Goal: Information Seeking & Learning: Learn about a topic

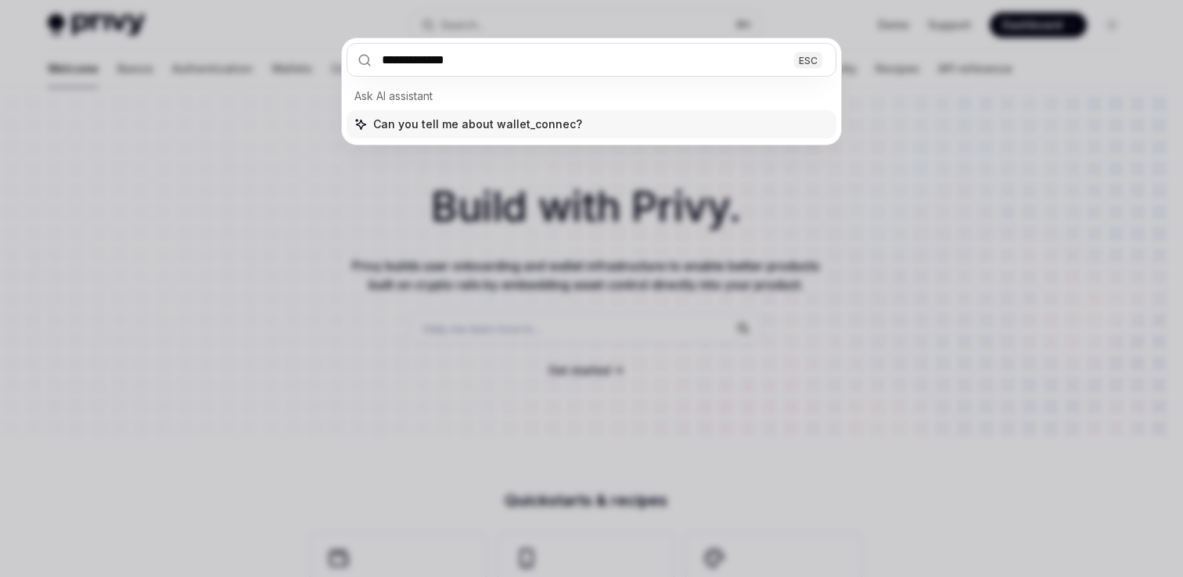
type input "**********"
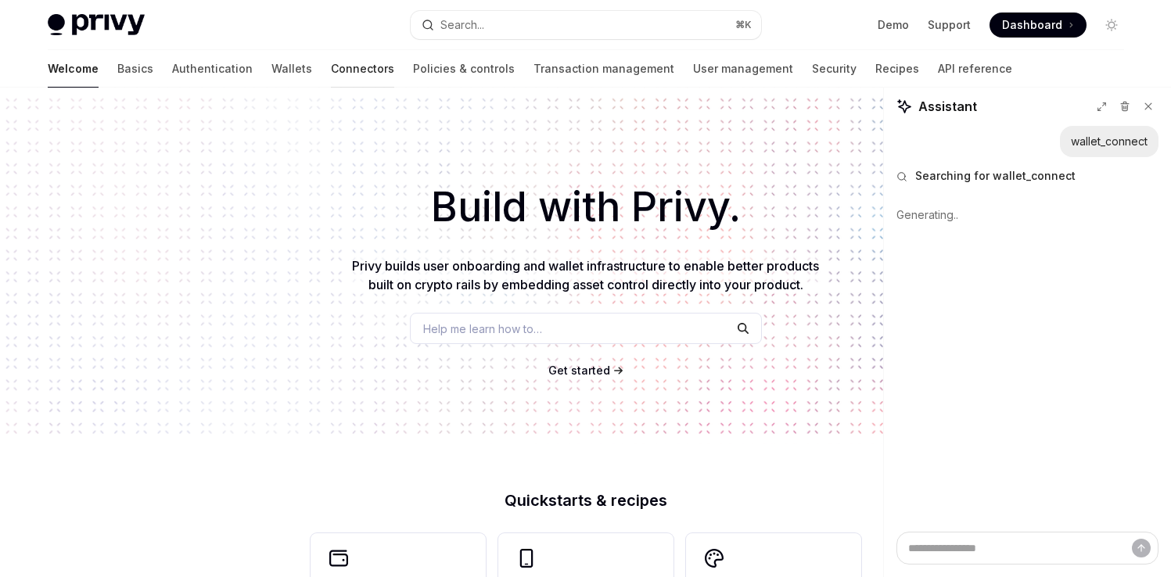
click at [331, 63] on link "Connectors" at bounding box center [362, 69] width 63 height 38
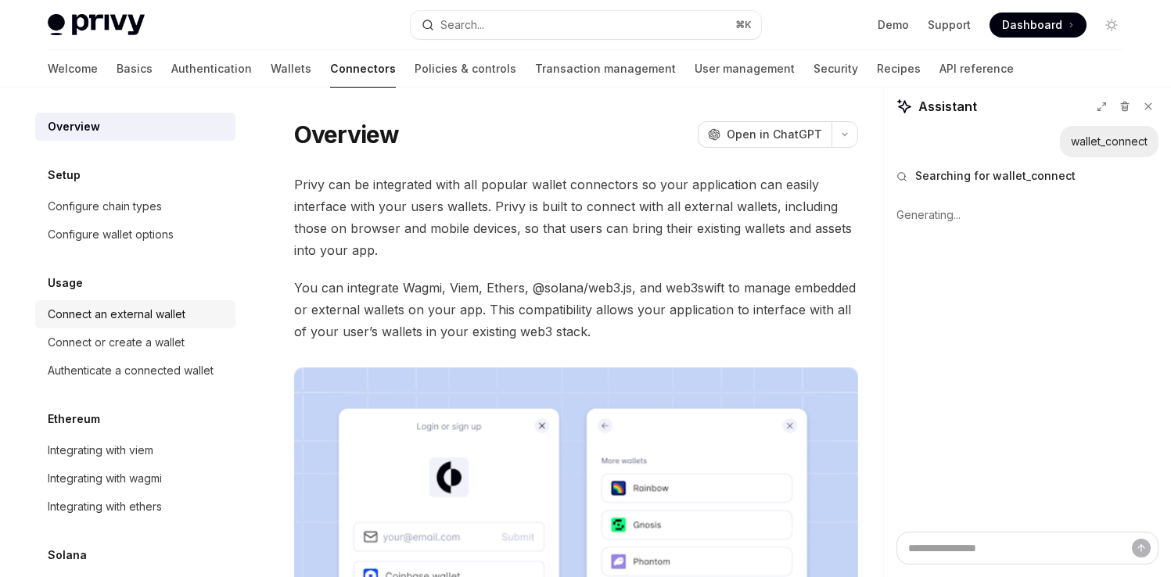
click at [114, 322] on div "Connect an external wallet" at bounding box center [117, 314] width 138 height 19
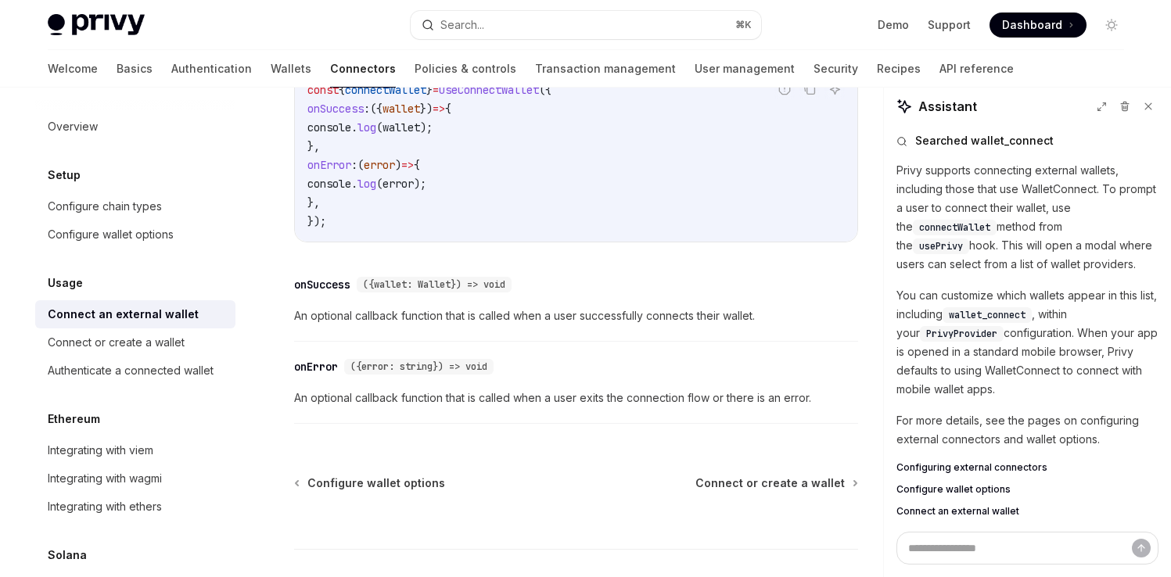
scroll to position [1144, 0]
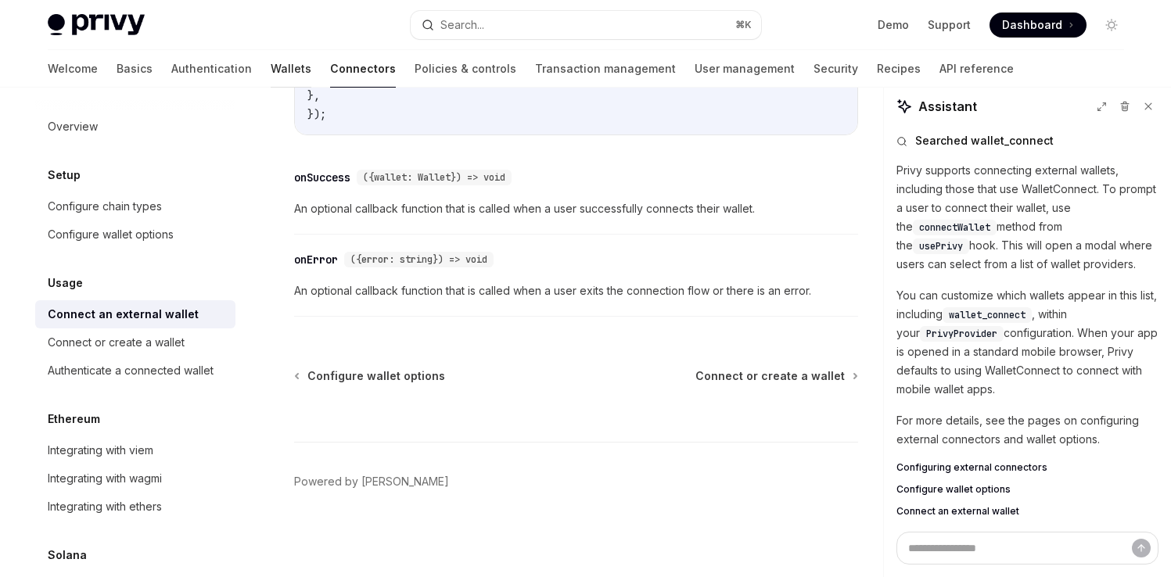
click at [271, 65] on link "Wallets" at bounding box center [291, 69] width 41 height 38
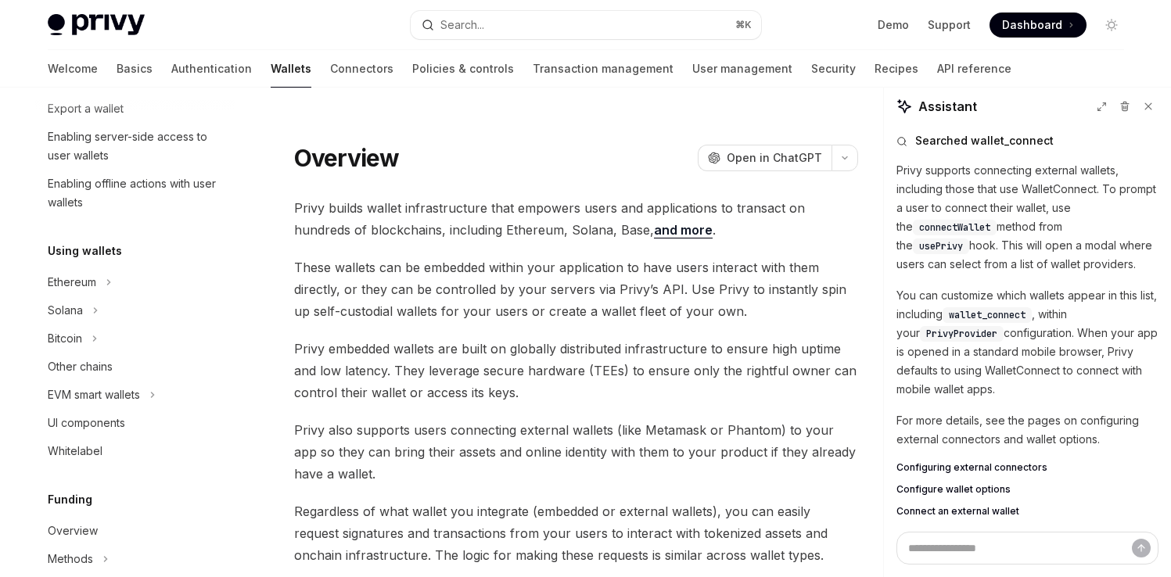
scroll to position [264, 0]
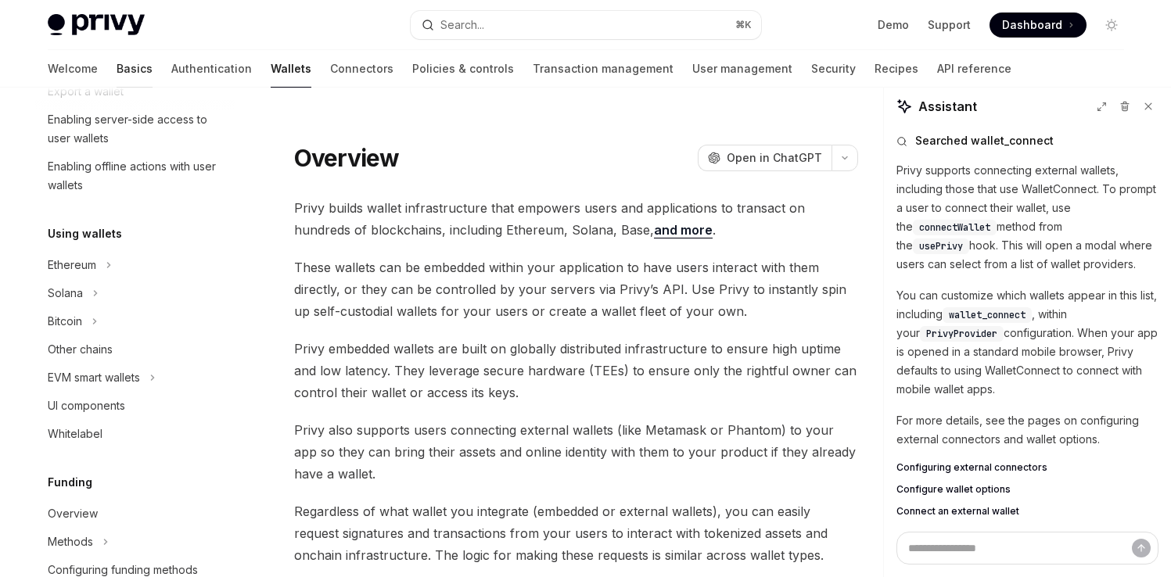
click at [117, 66] on link "Basics" at bounding box center [135, 69] width 36 height 38
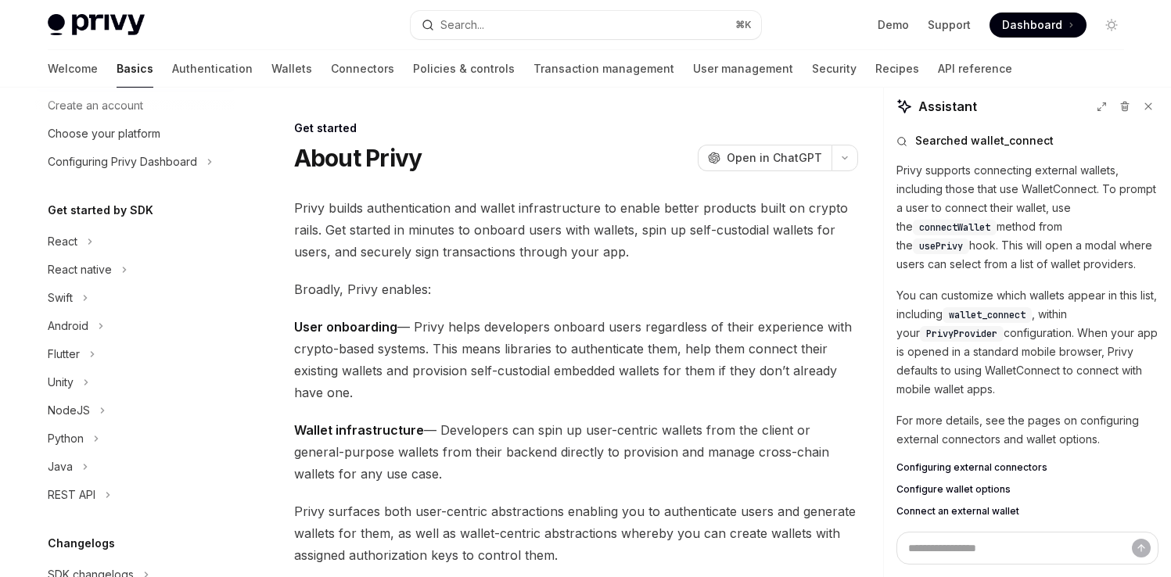
scroll to position [85, 0]
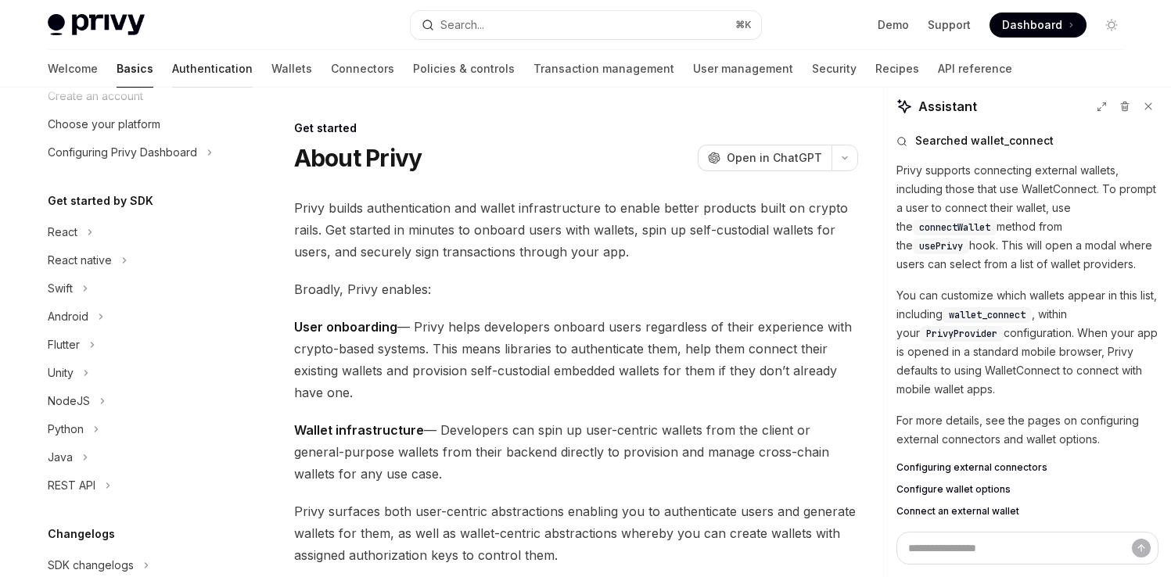
click at [172, 75] on link "Authentication" at bounding box center [212, 69] width 81 height 38
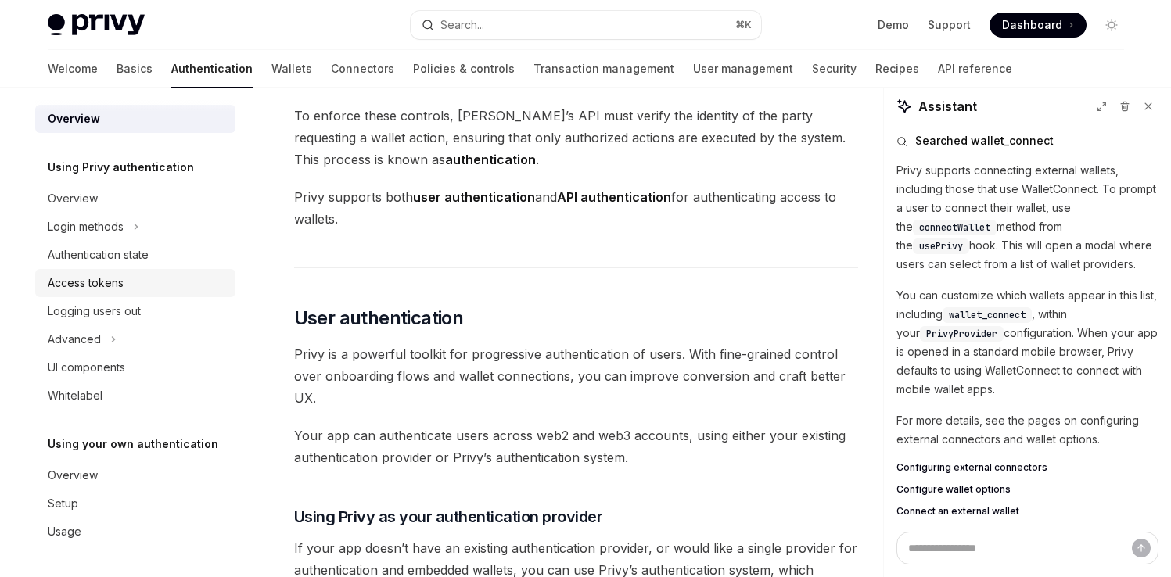
scroll to position [132, 0]
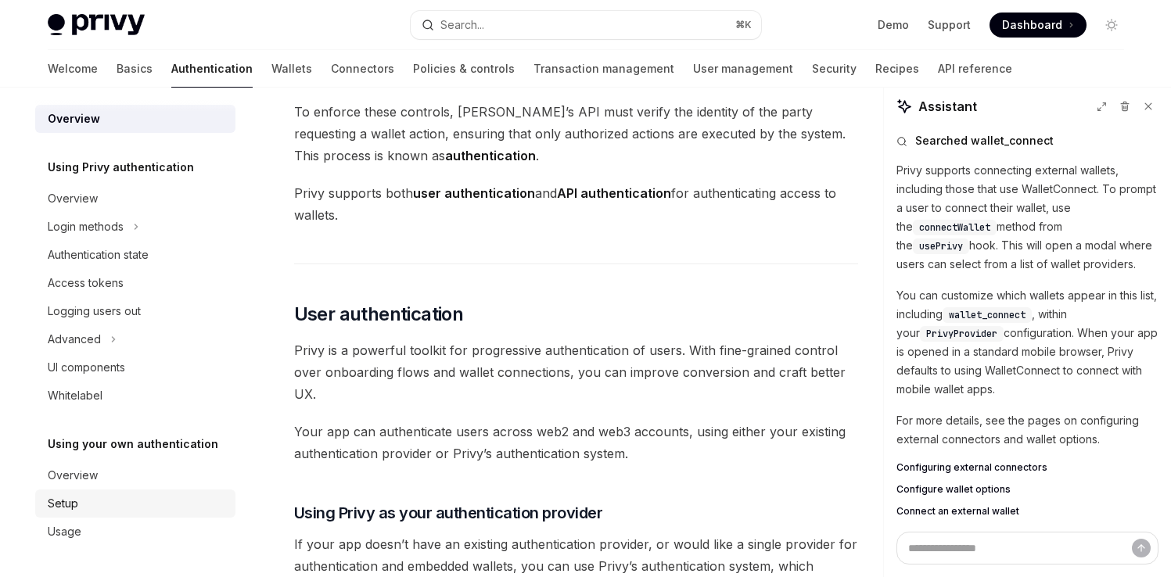
click at [67, 500] on div "Setup" at bounding box center [63, 503] width 31 height 19
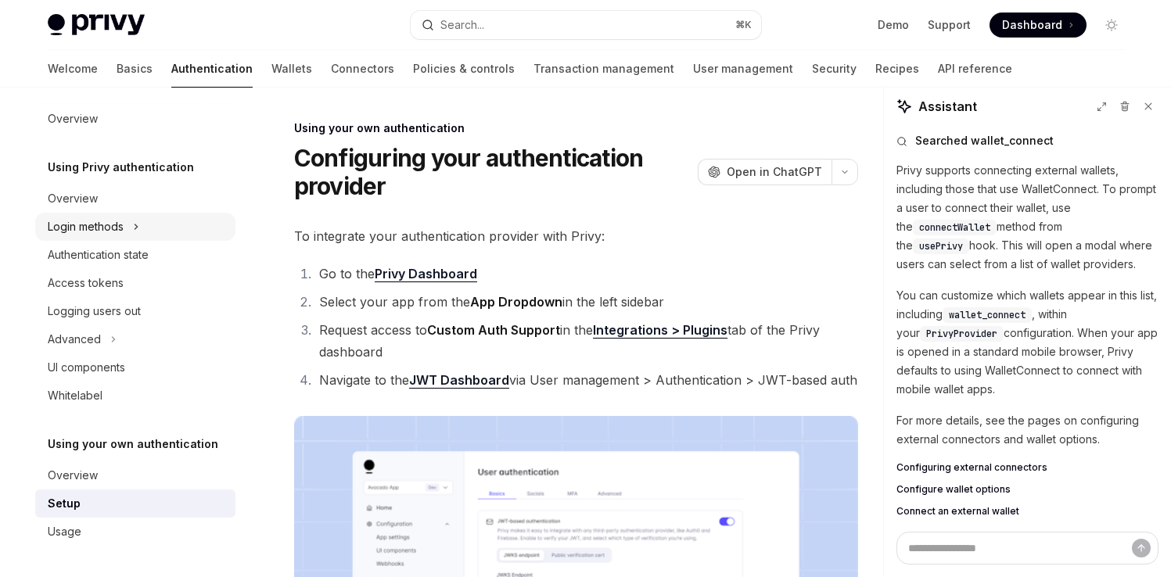
click at [125, 217] on div "Login methods" at bounding box center [135, 227] width 200 height 28
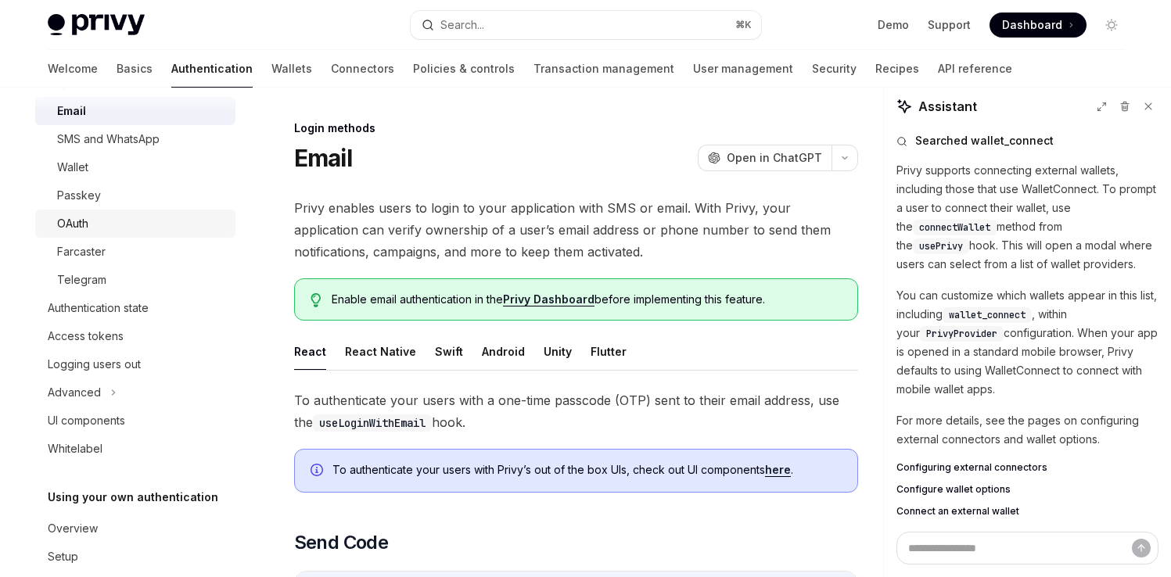
scroll to position [173, 0]
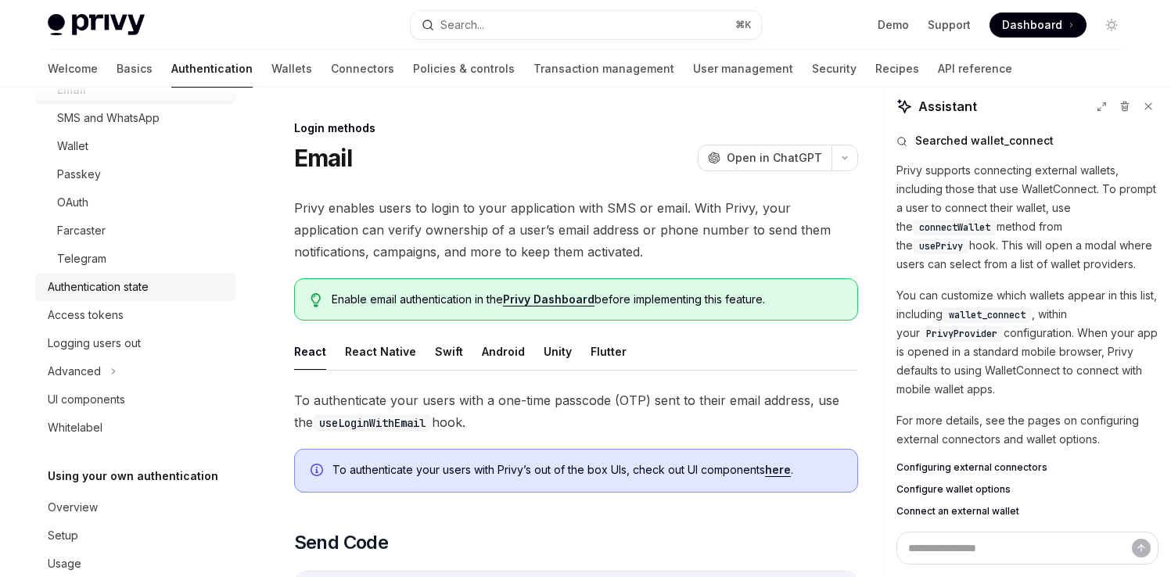
click at [135, 287] on div "Authentication state" at bounding box center [98, 287] width 101 height 19
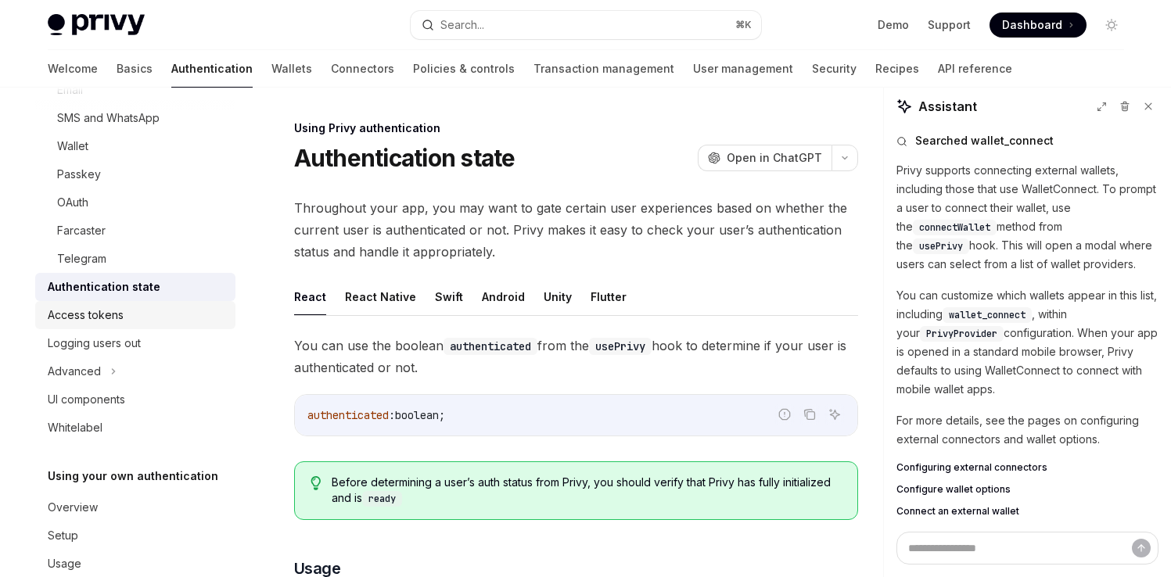
click at [125, 325] on link "Access tokens" at bounding box center [135, 315] width 200 height 28
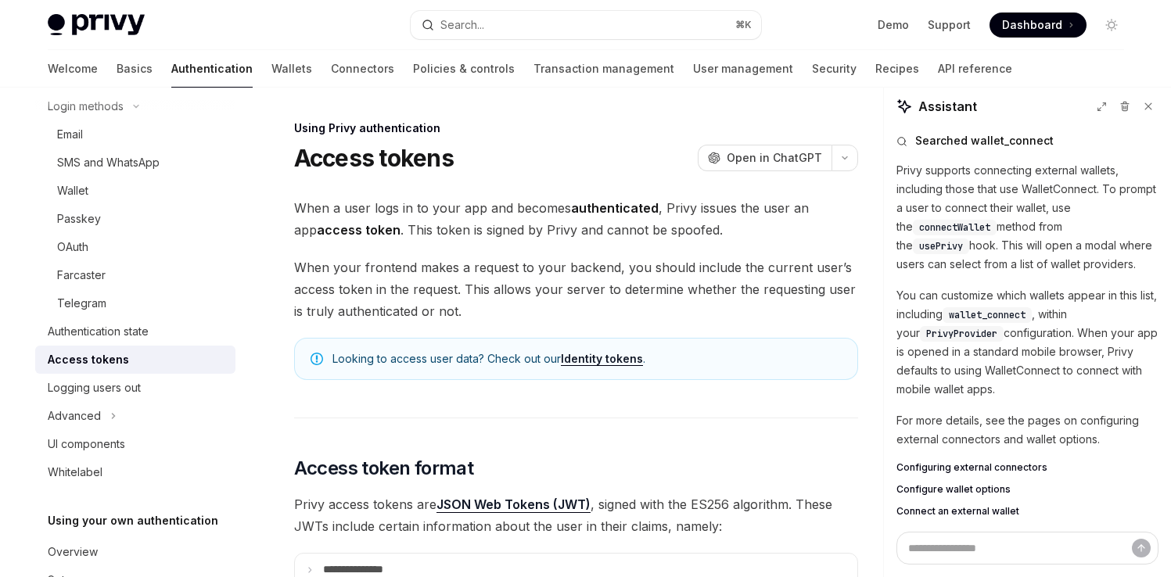
scroll to position [124, 0]
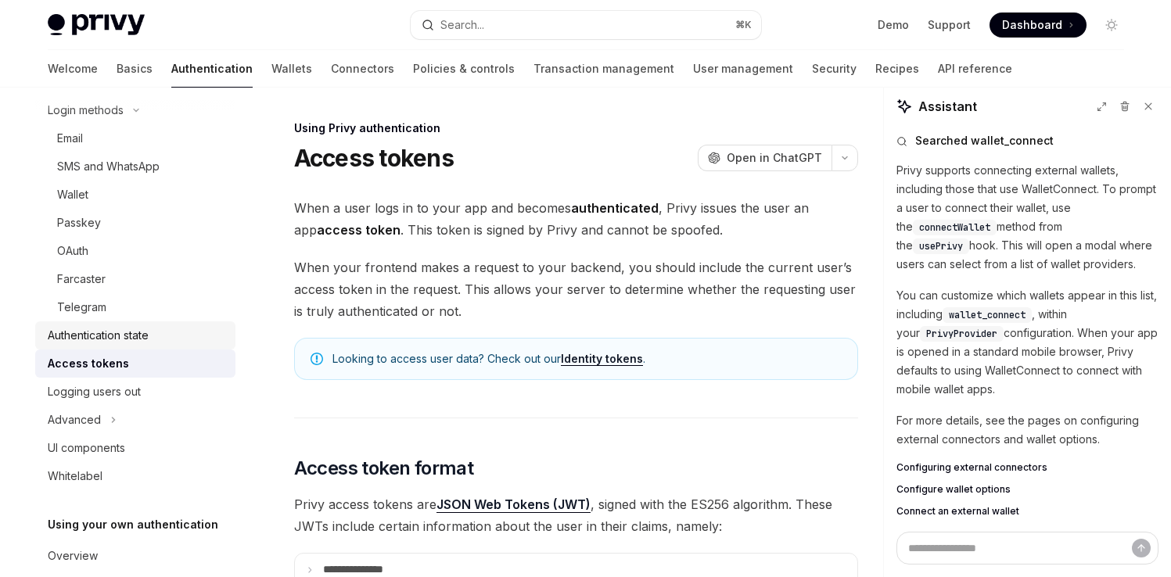
click at [127, 328] on div "Authentication state" at bounding box center [98, 335] width 101 height 19
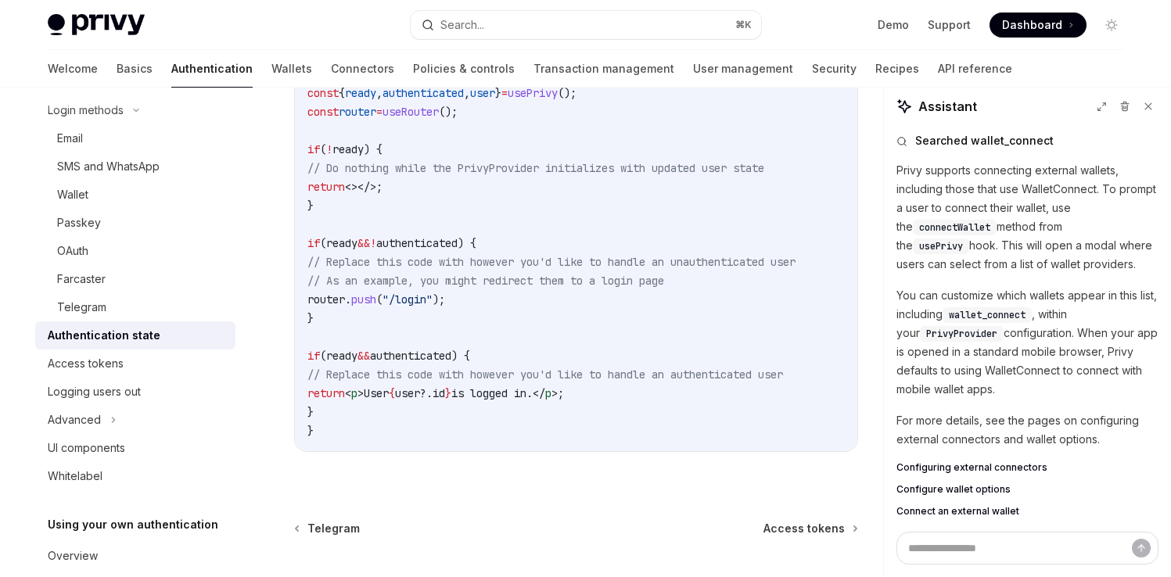
scroll to position [636, 0]
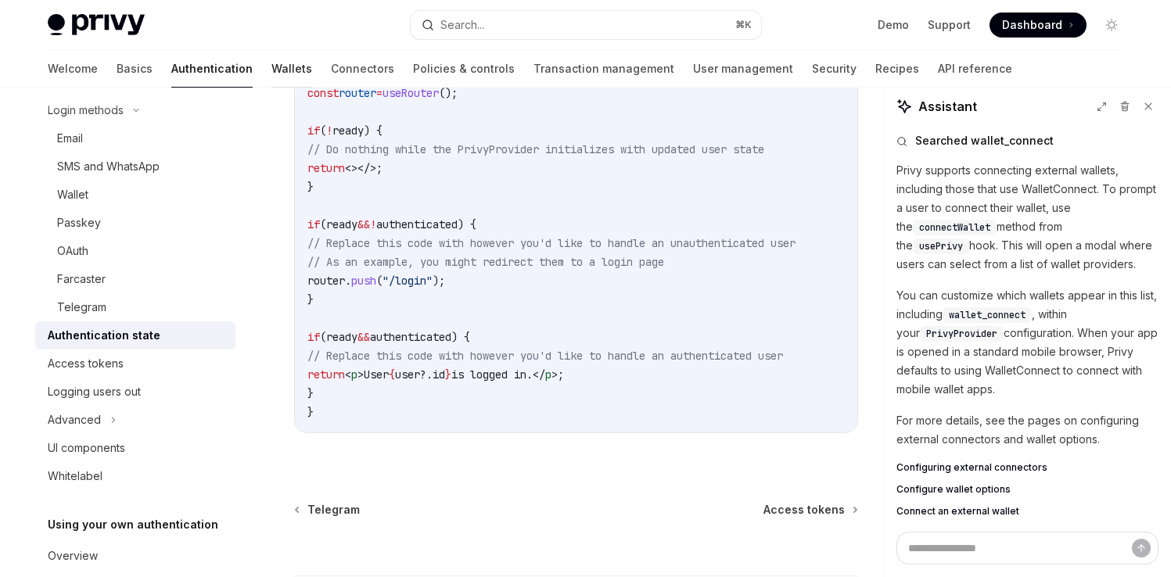
click at [271, 65] on link "Wallets" at bounding box center [291, 69] width 41 height 38
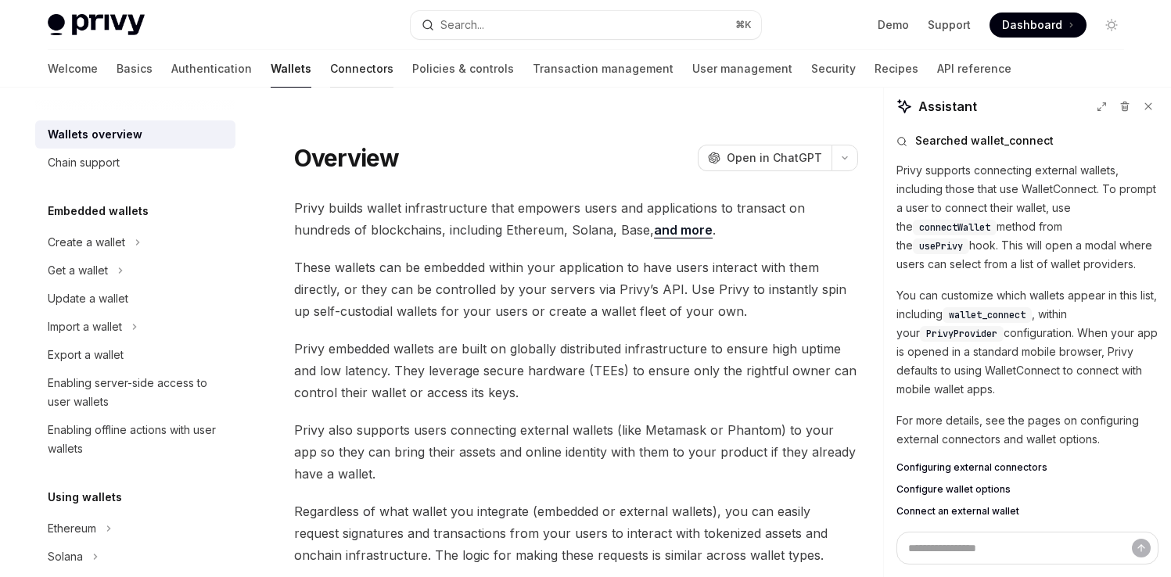
click at [330, 65] on link "Connectors" at bounding box center [361, 69] width 63 height 38
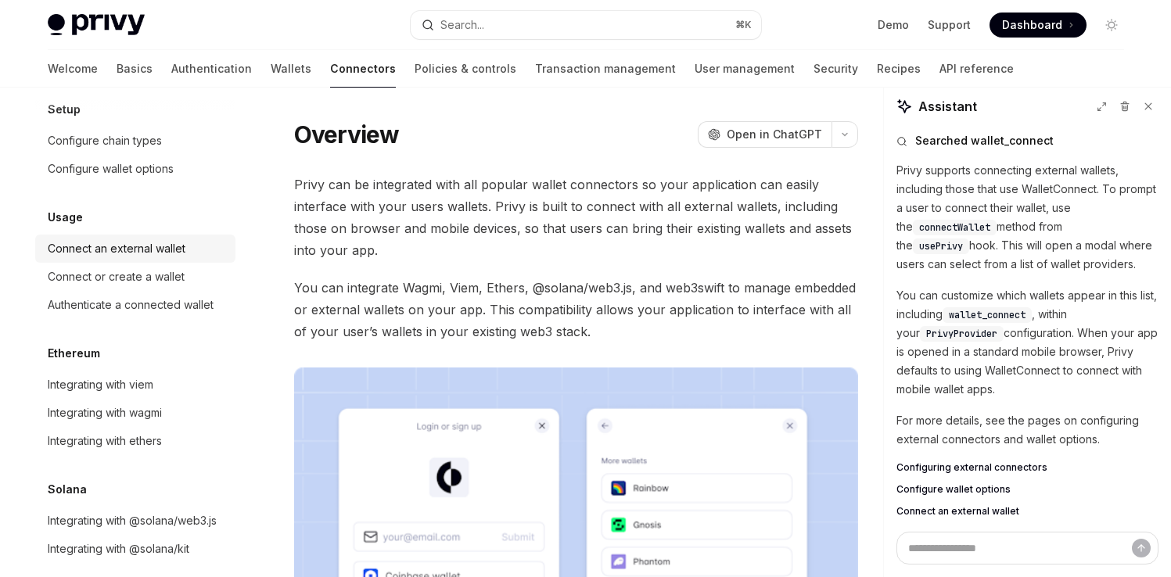
scroll to position [102, 0]
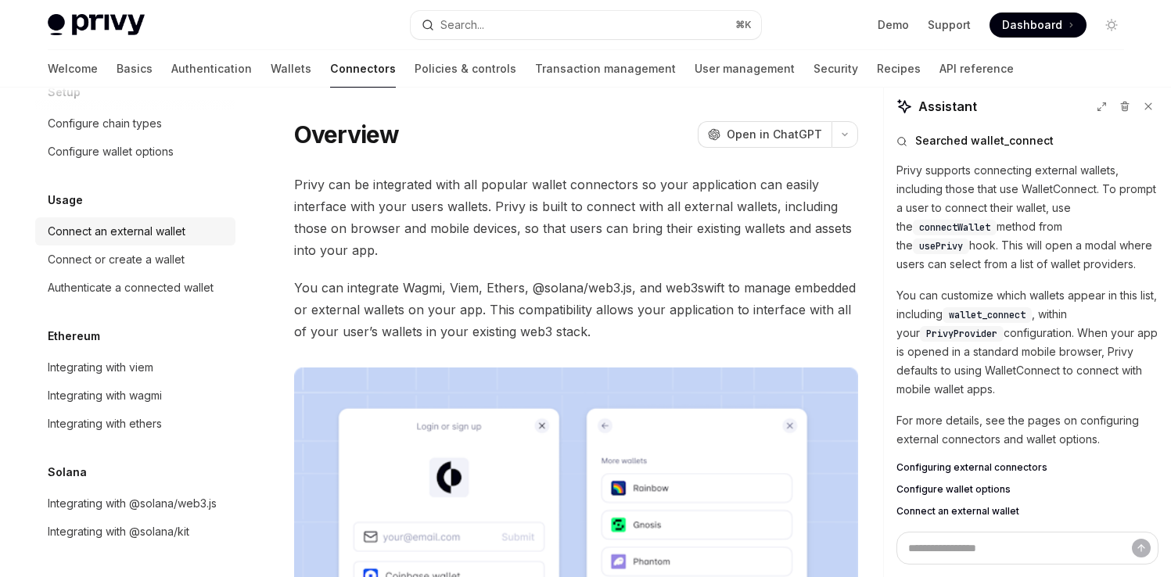
click at [153, 222] on div "Connect an external wallet" at bounding box center [117, 231] width 138 height 19
type textarea "*"
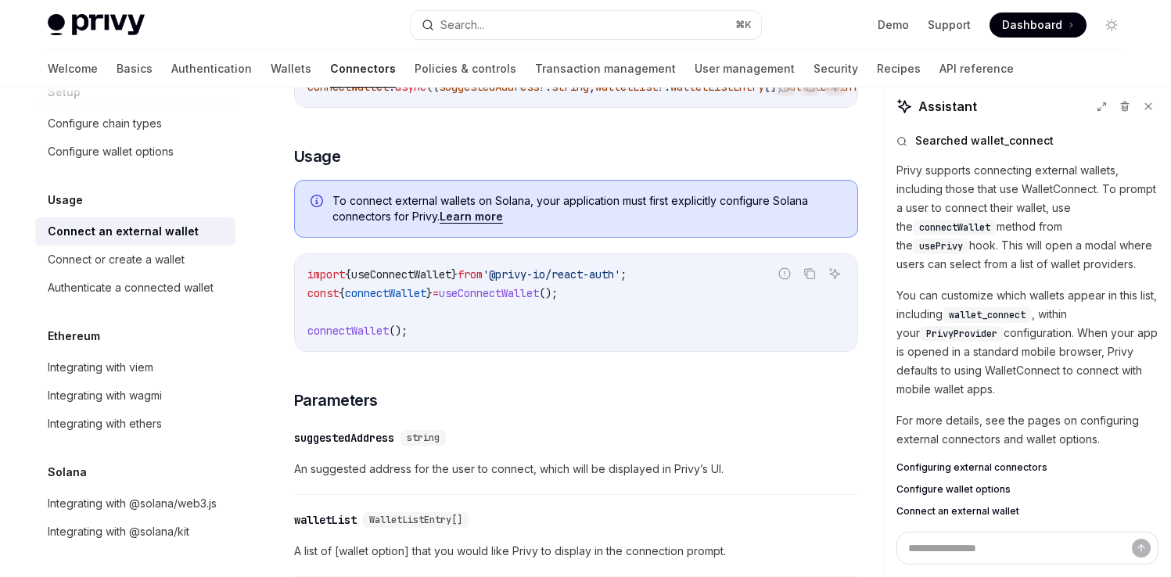
scroll to position [333, 0]
